Goal: Information Seeking & Learning: Learn about a topic

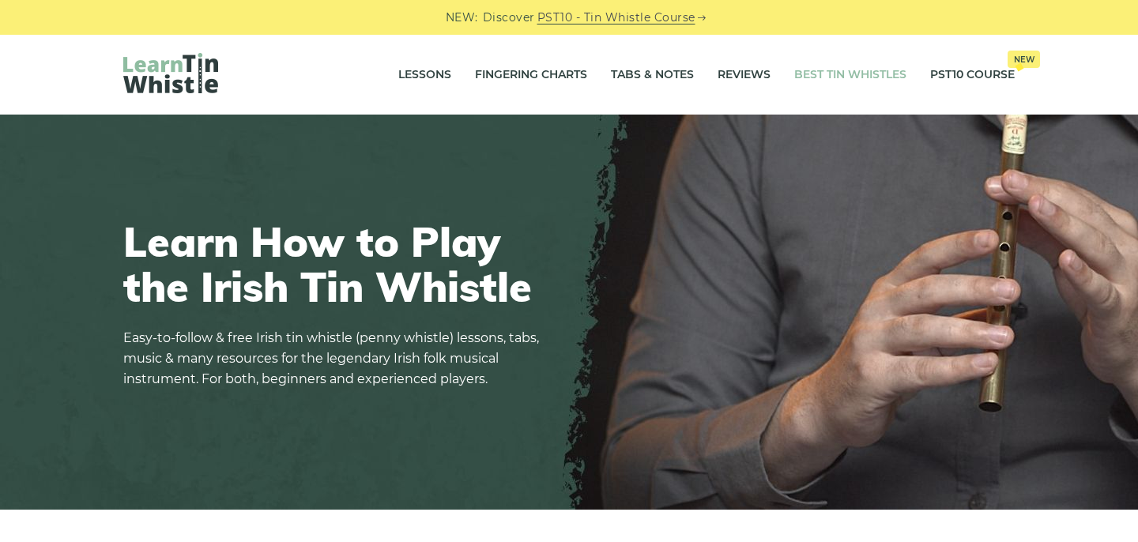
click at [842, 73] on link "Best Tin Whistles" at bounding box center [850, 75] width 112 height 40
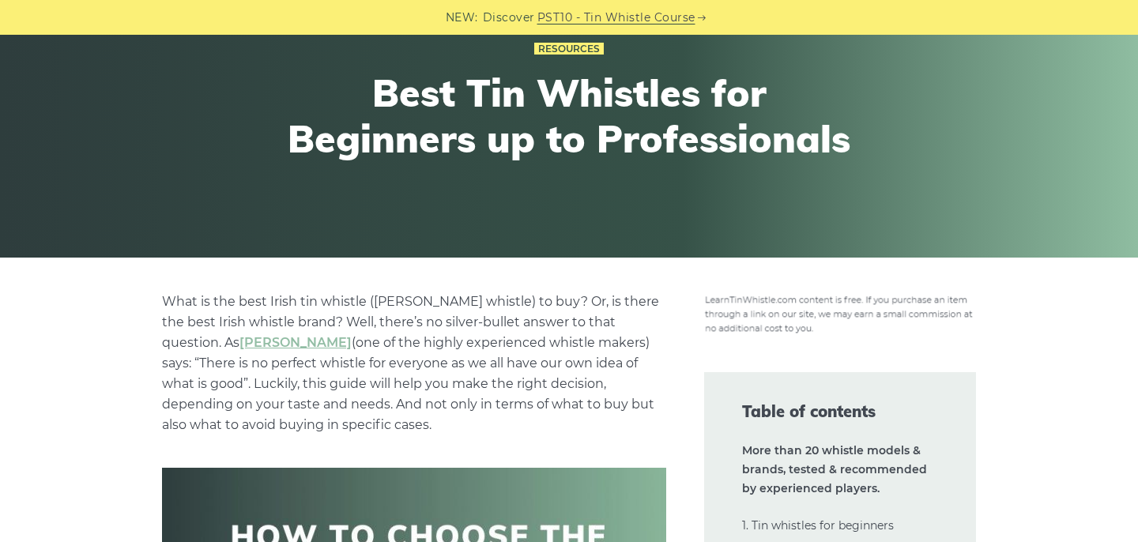
scroll to position [169, 0]
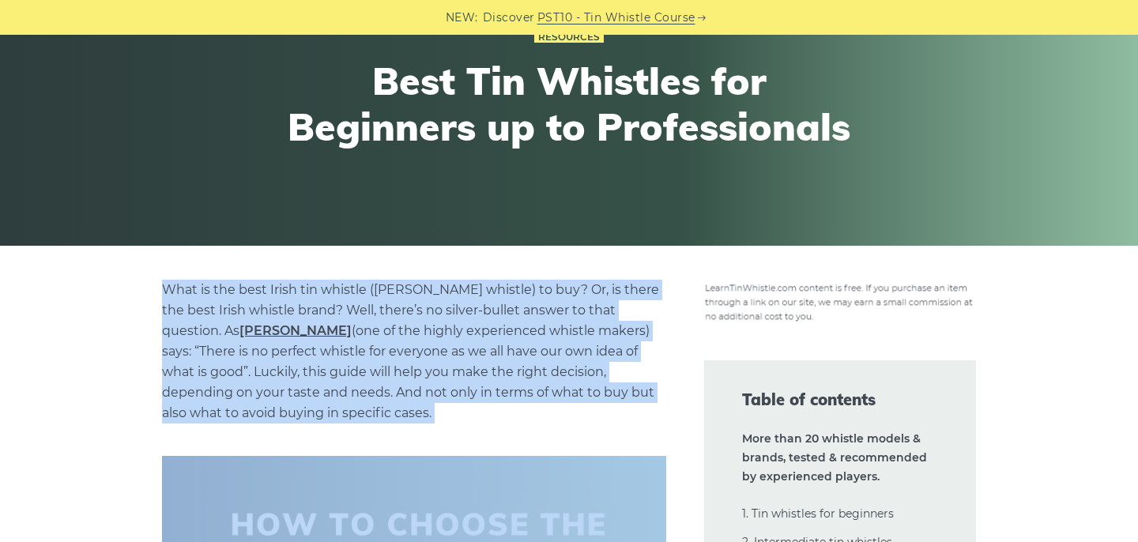
drag, startPoint x: 137, startPoint y: 289, endPoint x: 676, endPoint y: 521, distance: 585.8
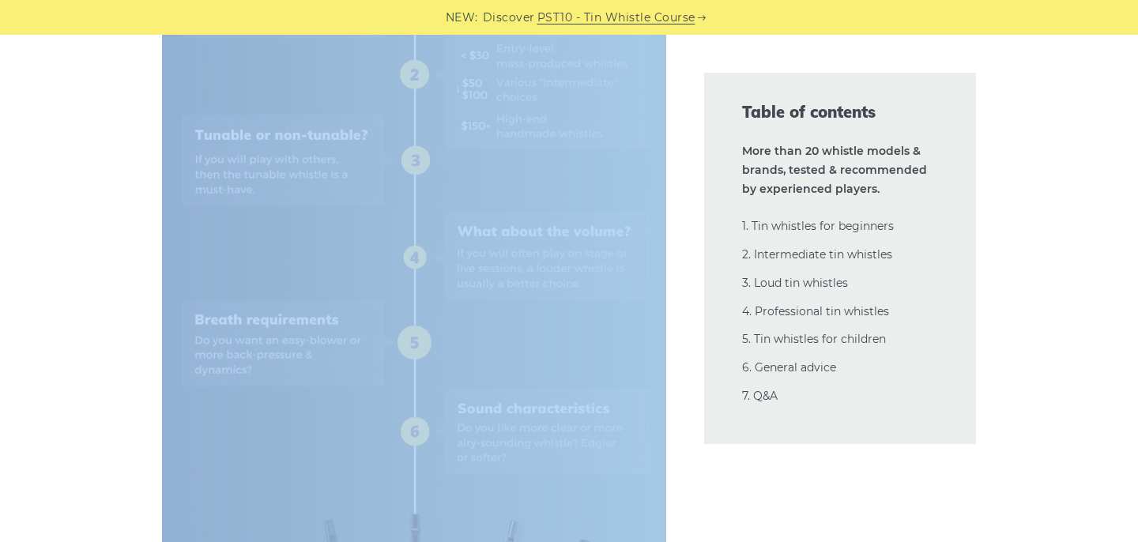
scroll to position [892, 0]
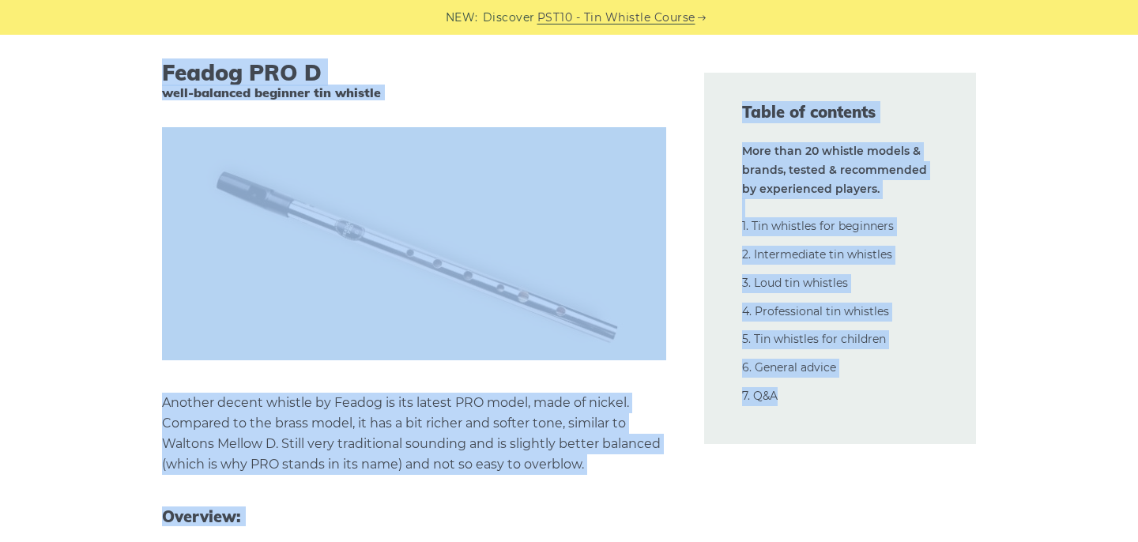
scroll to position [4495, 0]
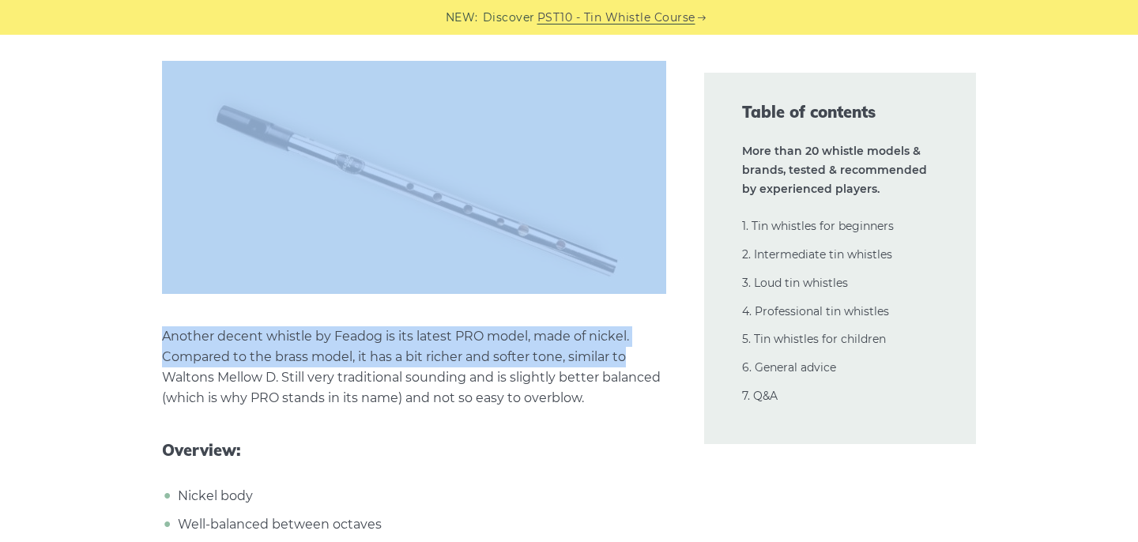
drag, startPoint x: 139, startPoint y: 246, endPoint x: 661, endPoint y: 339, distance: 530.6
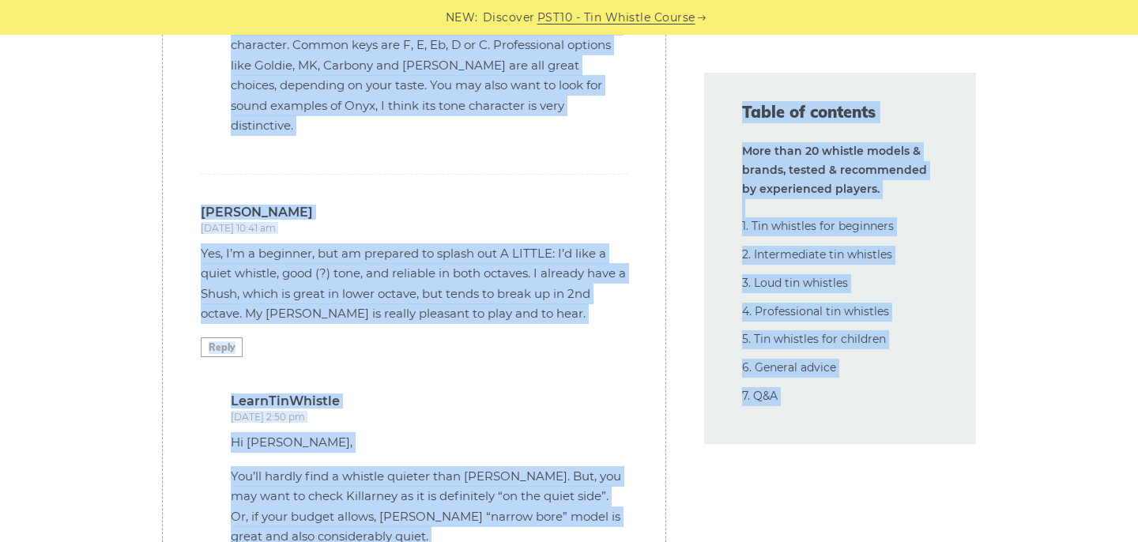
scroll to position [42171, 0]
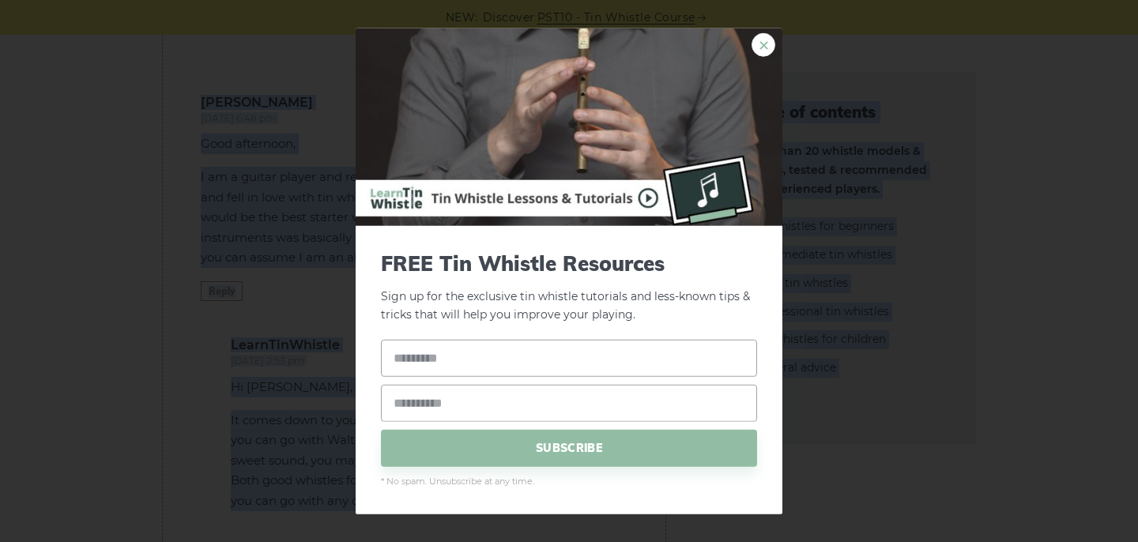
click at [755, 43] on link "×" at bounding box center [763, 45] width 24 height 24
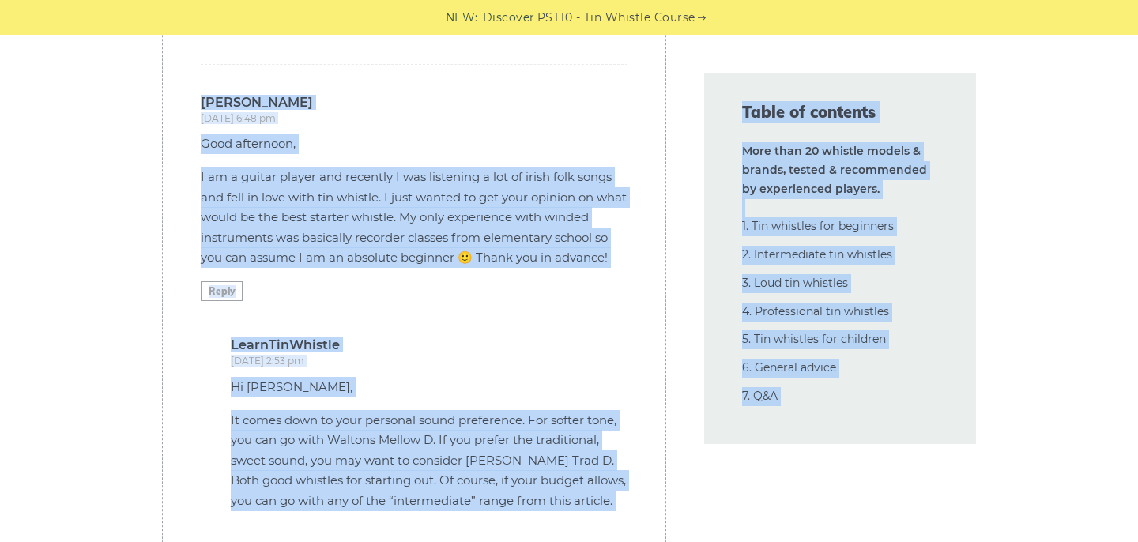
copy body "Tin whistles for beginners If you are a beginner and looking for your first tin…"
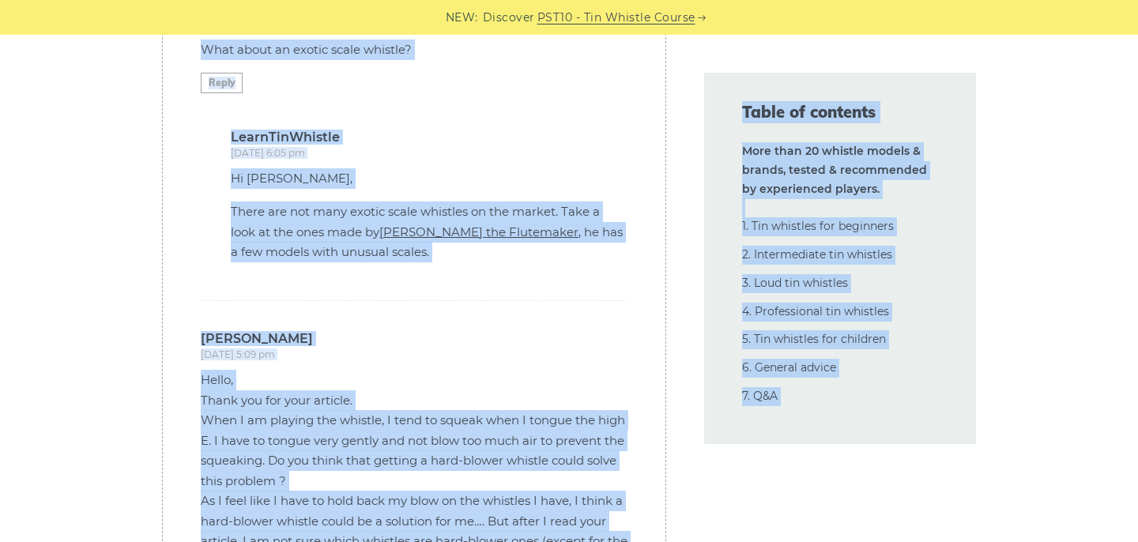
scroll to position [37536, 0]
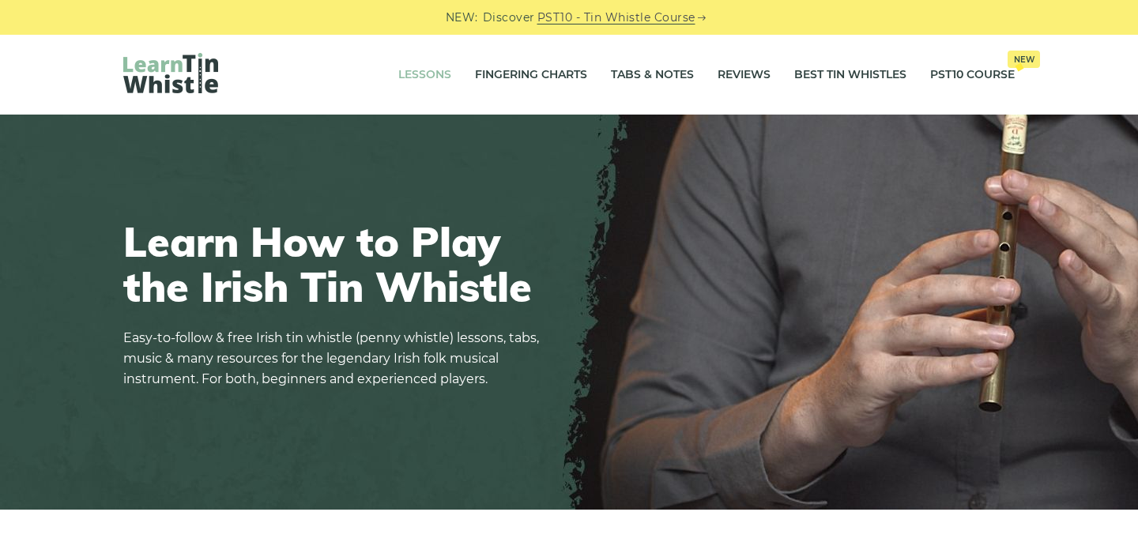
click at [416, 73] on link "Lessons" at bounding box center [424, 75] width 53 height 40
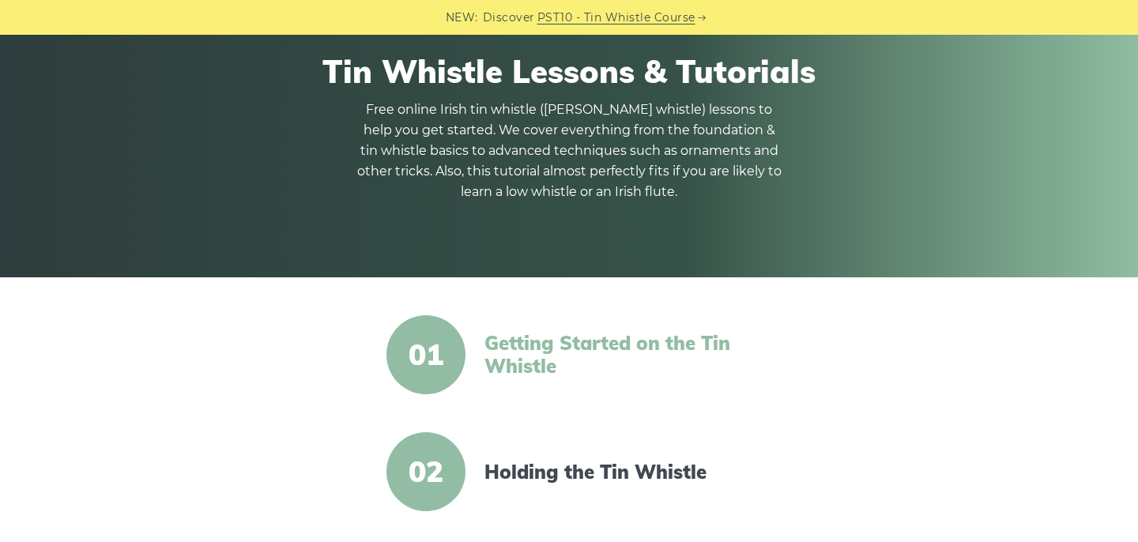
scroll to position [183, 0]
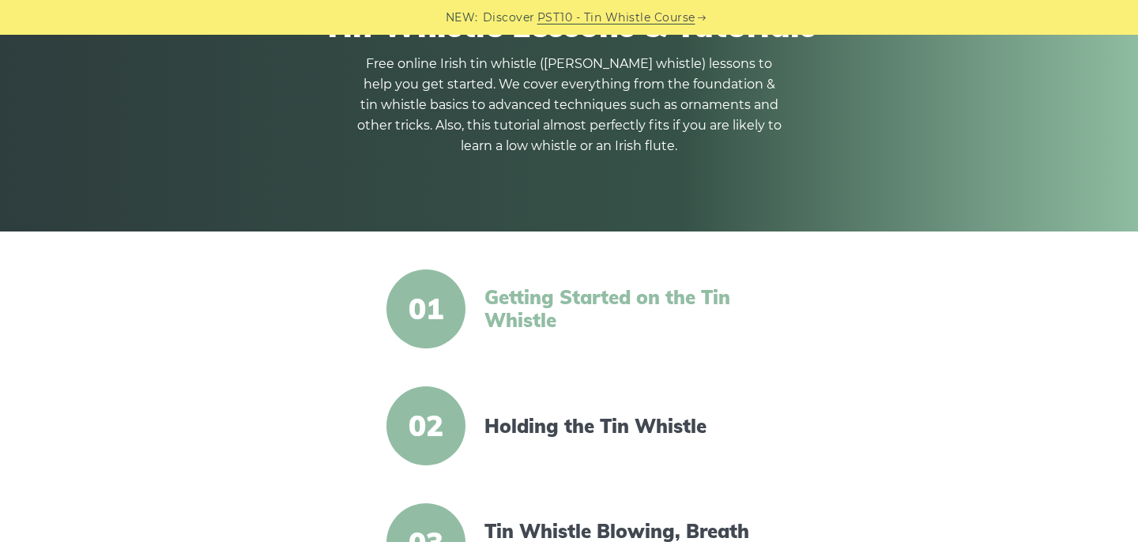
click at [549, 329] on link "Getting Started on the Tin Whistle" at bounding box center [620, 309] width 272 height 46
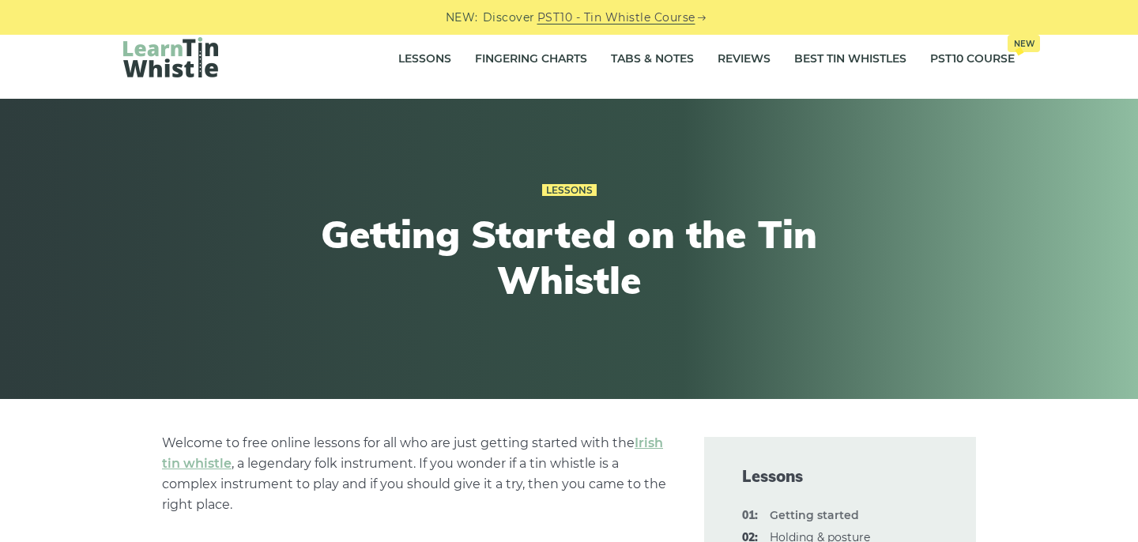
scroll to position [21, 0]
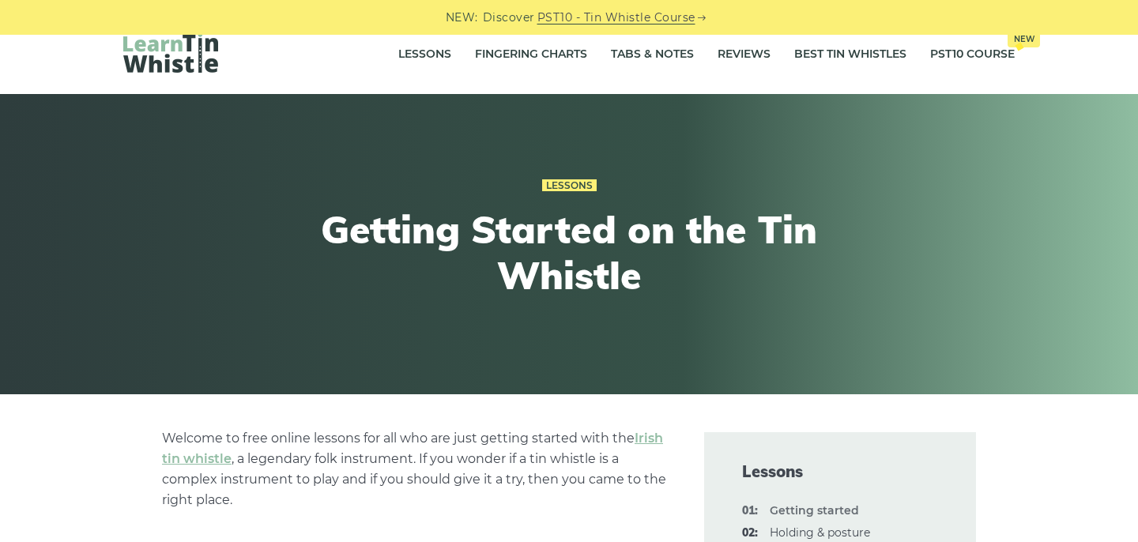
click at [170, 45] on img at bounding box center [170, 52] width 95 height 40
